Goal: Transaction & Acquisition: Subscribe to service/newsletter

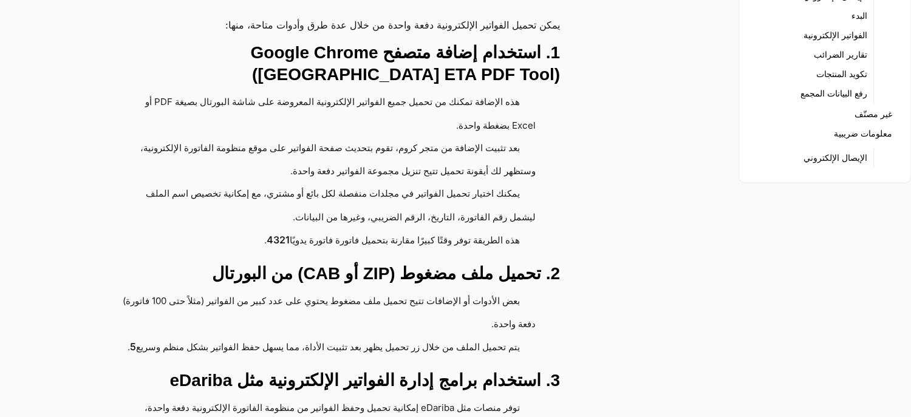
scroll to position [231, 0]
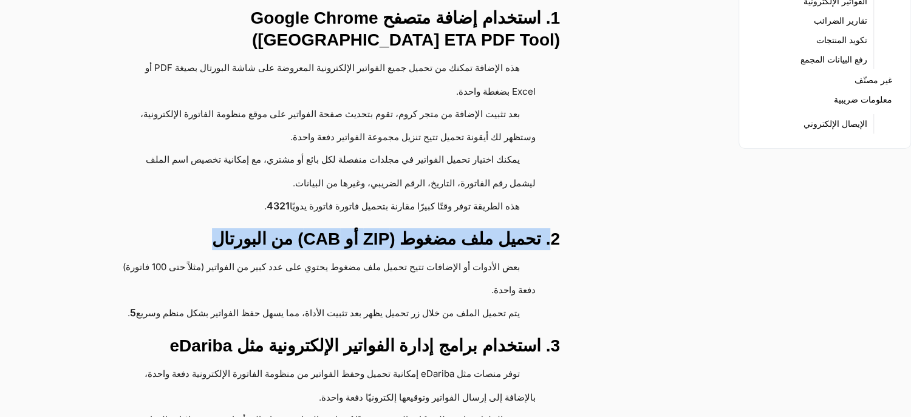
drag, startPoint x: 225, startPoint y: 242, endPoint x: 586, endPoint y: 254, distance: 362.0
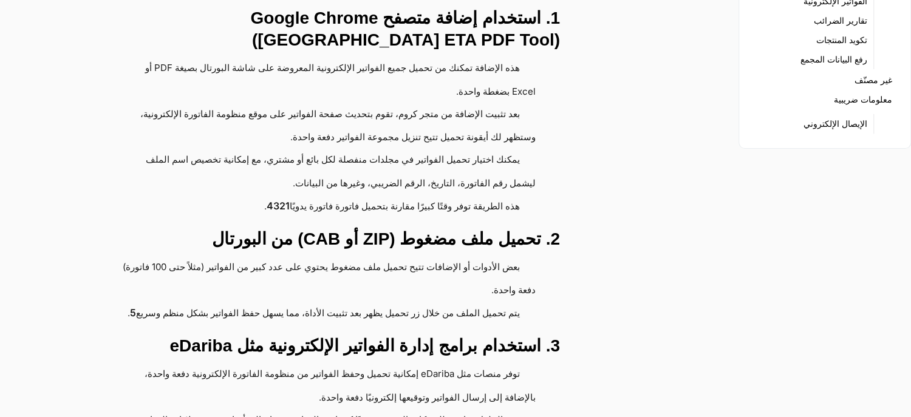
click at [217, 357] on h3 "3. استخدام برامج إدارة الفواتير الإلكترونية مثل eDariba" at bounding box center [328, 346] width 461 height 22
drag, startPoint x: 197, startPoint y: 370, endPoint x: 256, endPoint y: 379, distance: 60.2
click at [256, 357] on h3 "3. استخدام برامج إدارة الفواتير الإلكترونية مثل eDariba" at bounding box center [328, 346] width 461 height 22
copy h3 "eDariba"
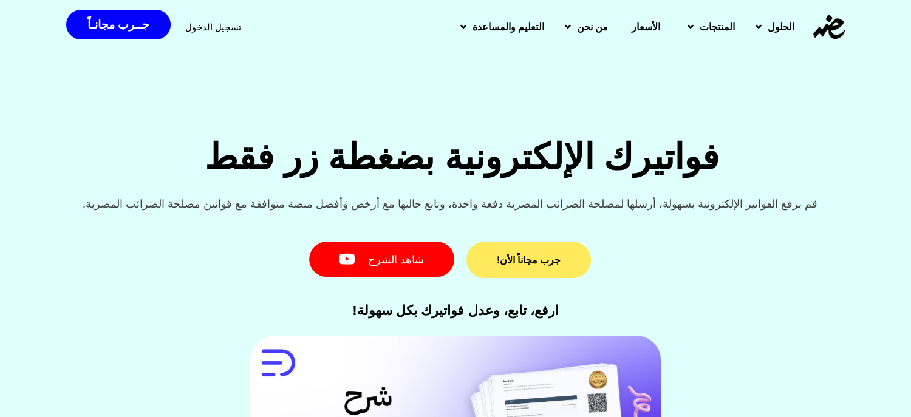
click at [522, 251] on link "جرب مجاناً الأن!" at bounding box center [528, 260] width 124 height 36
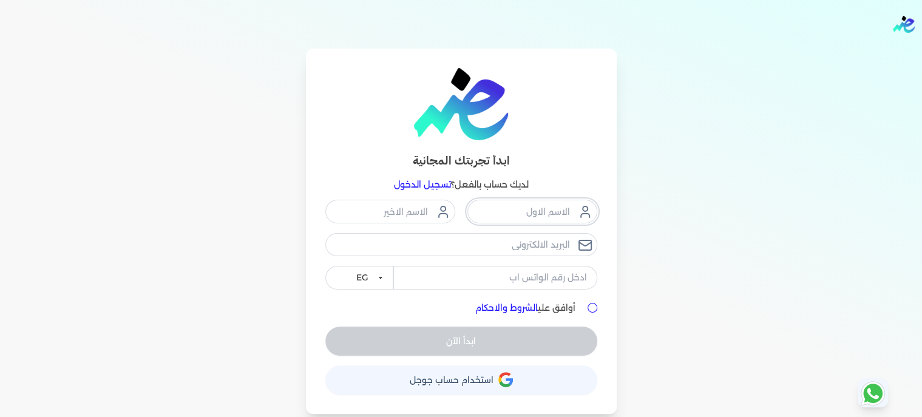
click at [559, 214] on input "text" at bounding box center [532, 211] width 130 height 23
click at [559, 213] on input "text" at bounding box center [532, 211] width 130 height 23
click at [717, 168] on div "ابدأ تجربتك المجانية لديك حساب بالفعل؟ تسجيل الدخول EG KSA أوافق علي الشروط وال…" at bounding box center [461, 231] width 777 height 365
